Goal: Information Seeking & Learning: Understand process/instructions

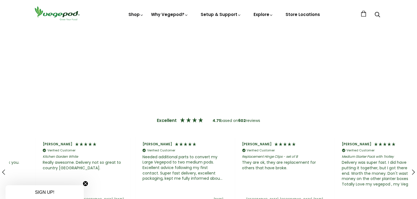
scroll to position [0, 99]
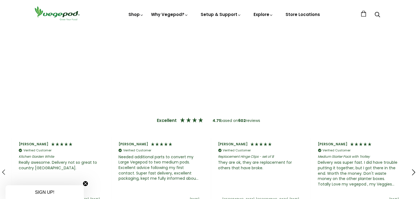
click at [412, 169] on icon "REVIEWS.io Carousel Scroll Right" at bounding box center [414, 173] width 8 height 8
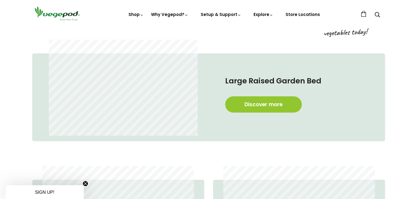
scroll to position [0, 299]
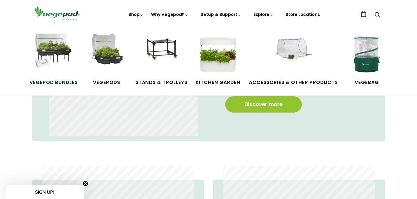
click at [69, 47] on img at bounding box center [53, 54] width 41 height 41
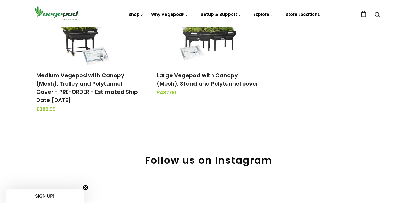
scroll to position [248, 0]
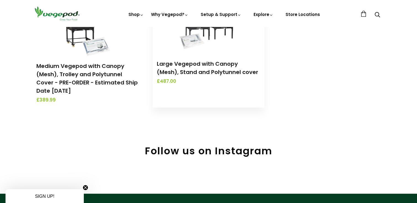
click at [201, 36] on img at bounding box center [208, 19] width 58 height 69
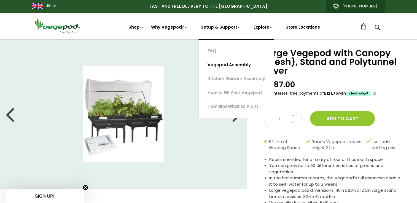
click at [228, 63] on link "Vegepod Assembly" at bounding box center [236, 65] width 75 height 14
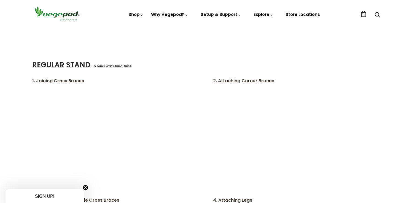
scroll to position [854, 0]
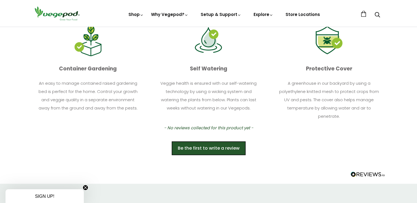
scroll to position [248, 0]
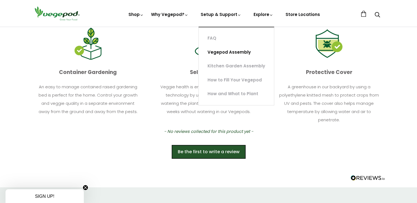
click at [229, 53] on link "Vegepod Assembly" at bounding box center [236, 52] width 75 height 14
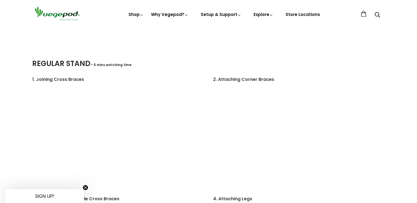
scroll to position [689, 0]
